Goal: Find specific fact: Locate a discrete piece of known information

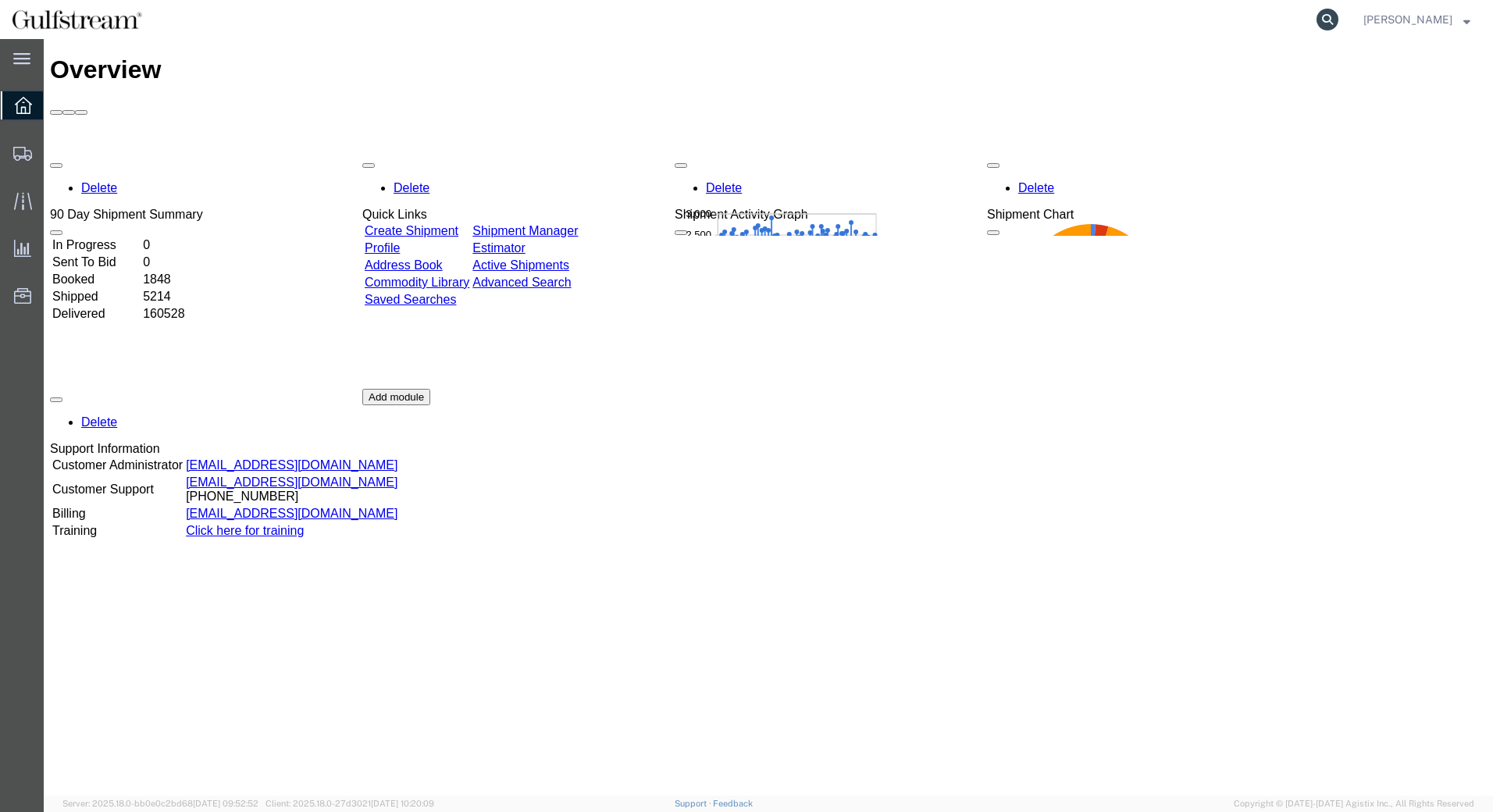
click at [1338, 21] on icon at bounding box center [1327, 19] width 21 height 21
type input "476585301920"
click at [1338, 21] on icon at bounding box center [1327, 19] width 21 height 21
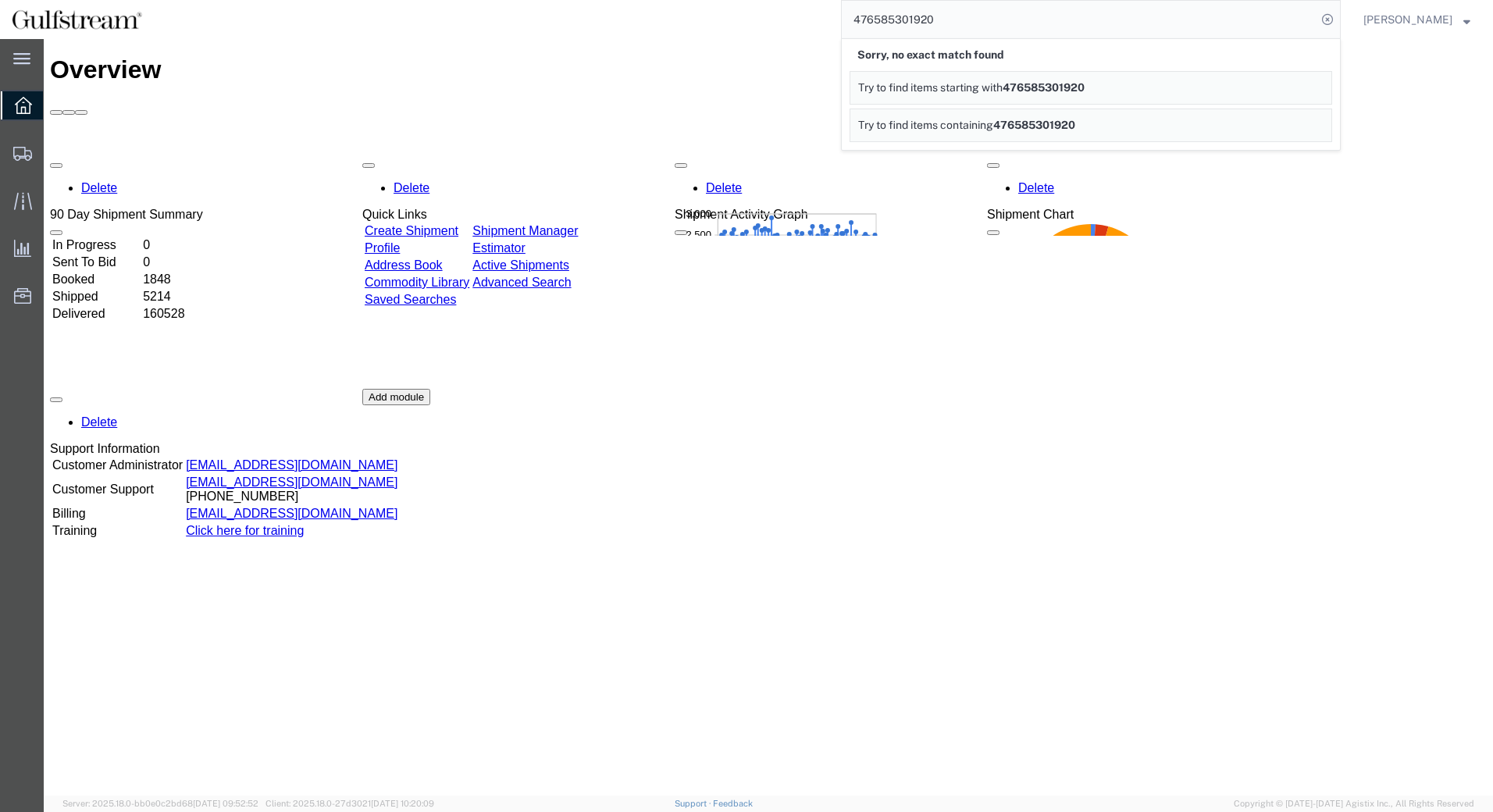
click at [1109, 113] on link "Try to find items containing 476585301920" at bounding box center [1090, 125] width 482 height 33
